Goal: Task Accomplishment & Management: Manage account settings

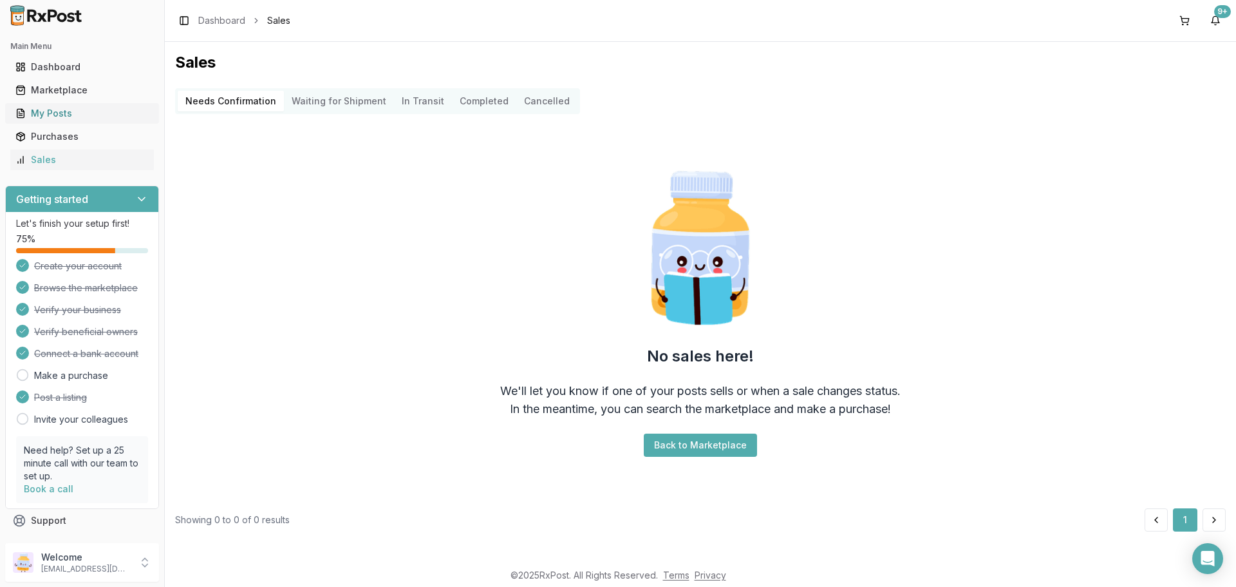
click at [86, 120] on link "My Posts" at bounding box center [82, 113] width 144 height 23
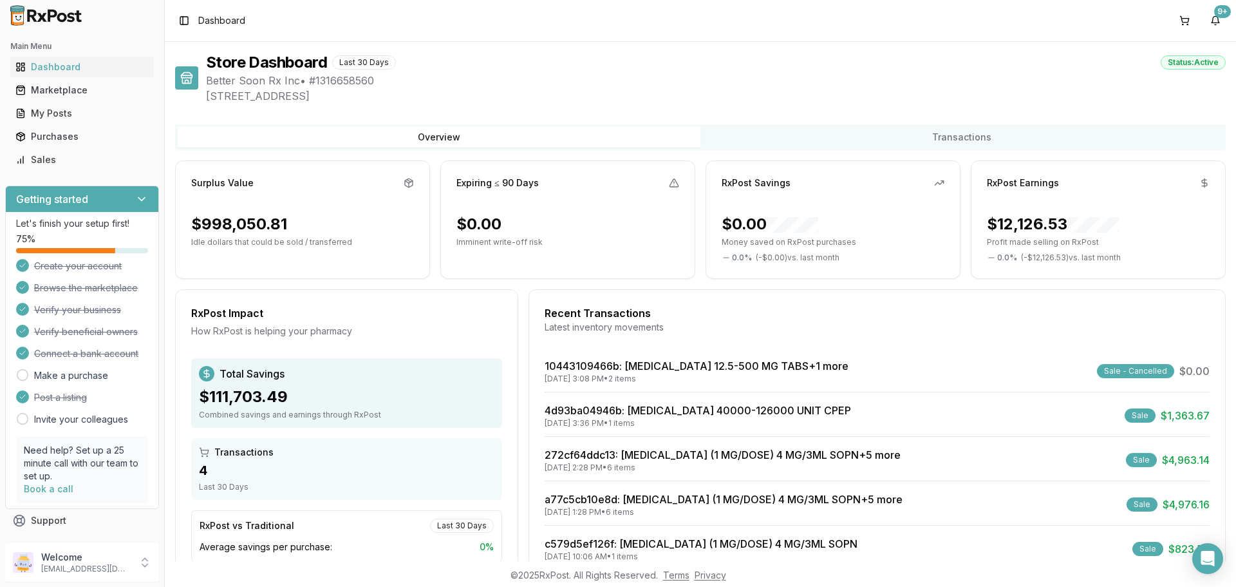
click at [70, 114] on div "My Posts" at bounding box center [81, 113] width 133 height 13
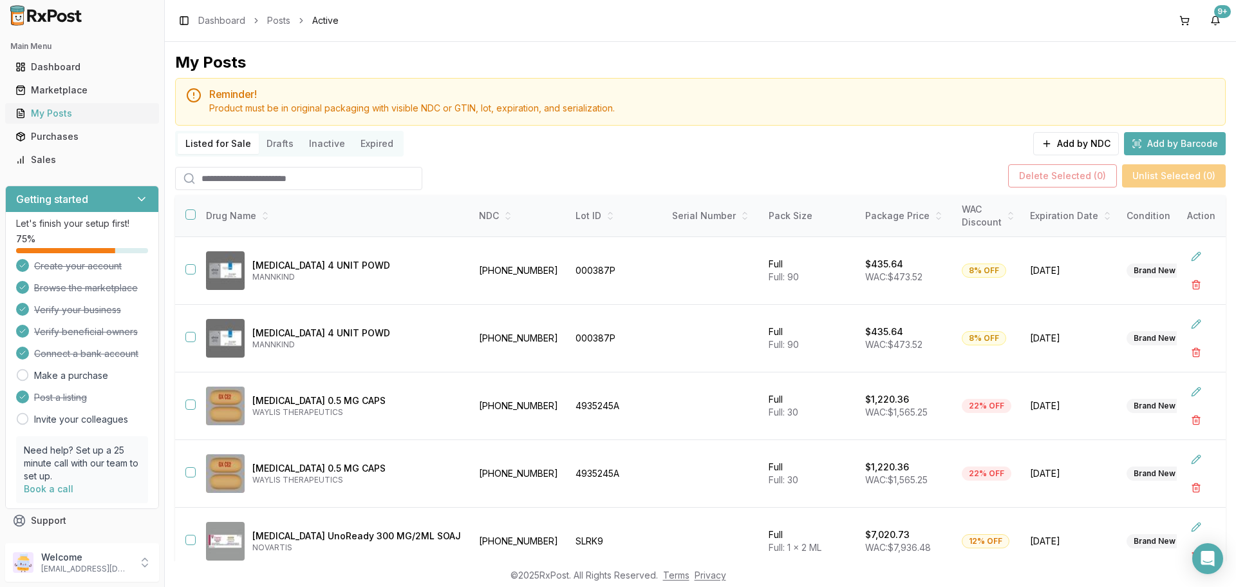
click at [58, 118] on div "My Posts" at bounding box center [81, 113] width 133 height 13
click at [83, 101] on ul "Dashboard Marketplace My Posts Purchases Sales" at bounding box center [82, 113] width 154 height 113
click at [97, 112] on div "My Posts" at bounding box center [81, 113] width 133 height 13
click at [110, 110] on div "My Posts" at bounding box center [81, 113] width 133 height 13
click at [53, 102] on ul "Dashboard Marketplace My Posts Purchases Sales" at bounding box center [82, 113] width 154 height 113
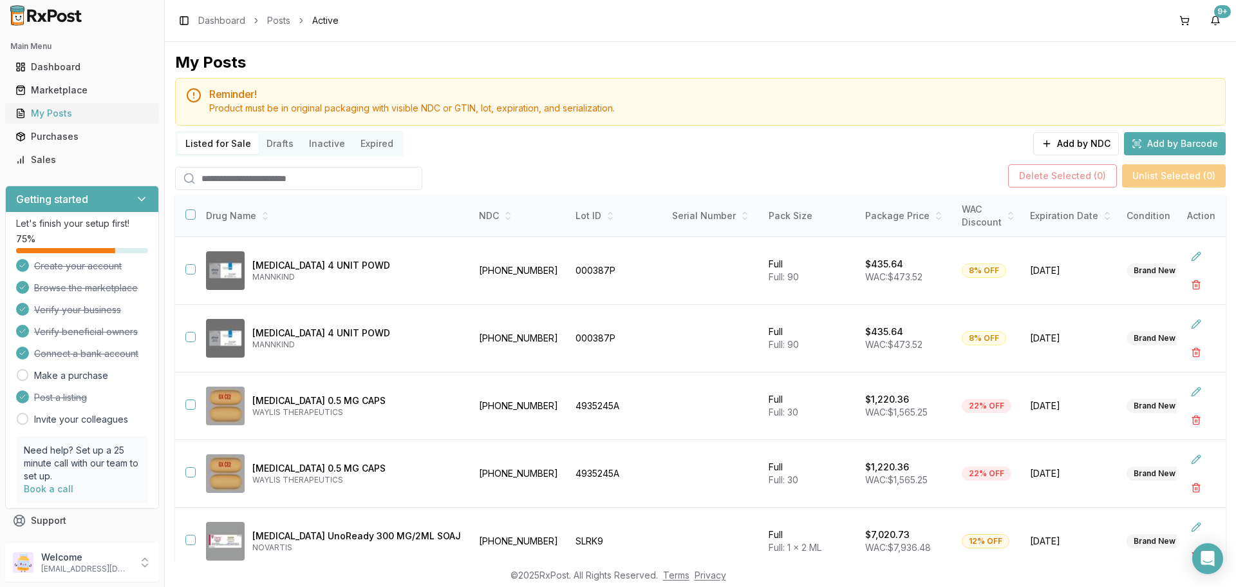
click at [54, 106] on link "My Posts" at bounding box center [82, 113] width 144 height 23
